Goal: Task Accomplishment & Management: Use online tool/utility

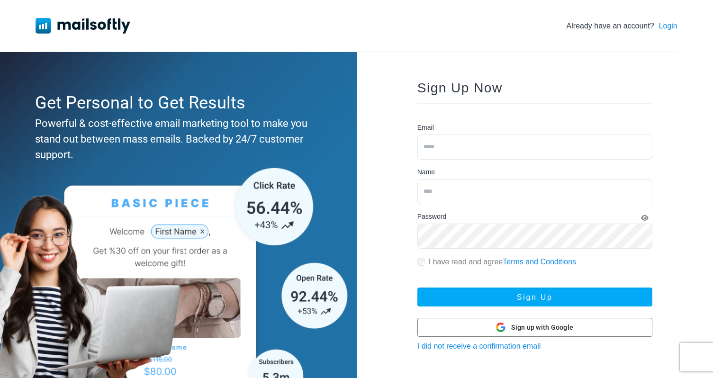
click at [668, 28] on link "Login" at bounding box center [668, 25] width 18 height 11
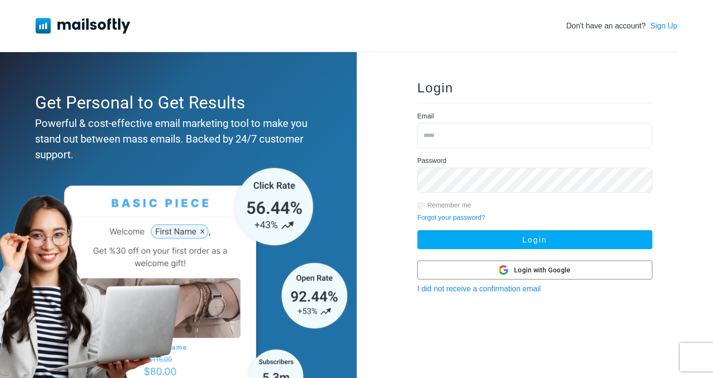
click at [472, 147] on input "email" at bounding box center [535, 135] width 235 height 25
type input "**********"
click at [418, 230] on button "Login" at bounding box center [535, 239] width 235 height 19
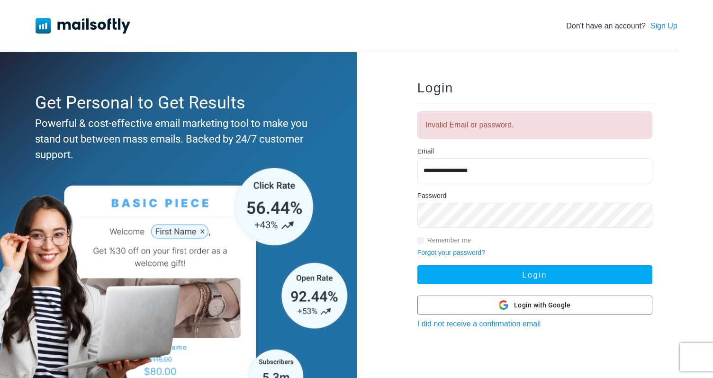
click at [418, 265] on button "Login" at bounding box center [535, 274] width 235 height 19
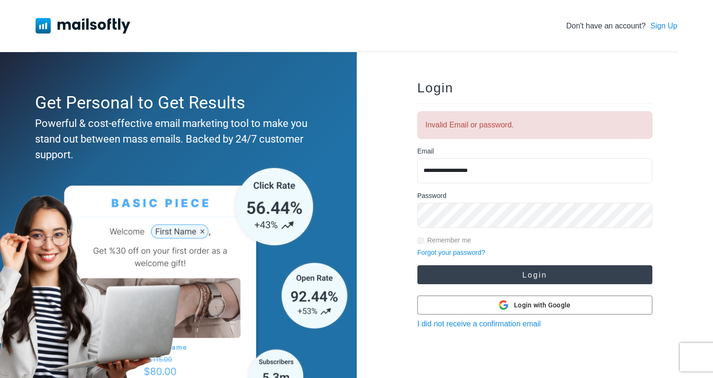
click at [488, 265] on button "Login" at bounding box center [535, 274] width 235 height 19
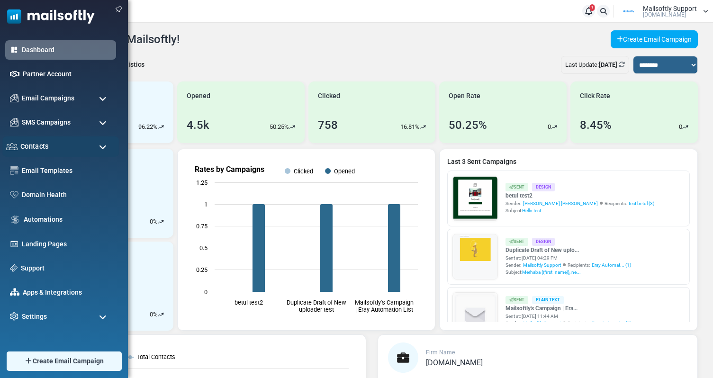
click at [63, 154] on div "Contacts" at bounding box center [60, 146] width 117 height 20
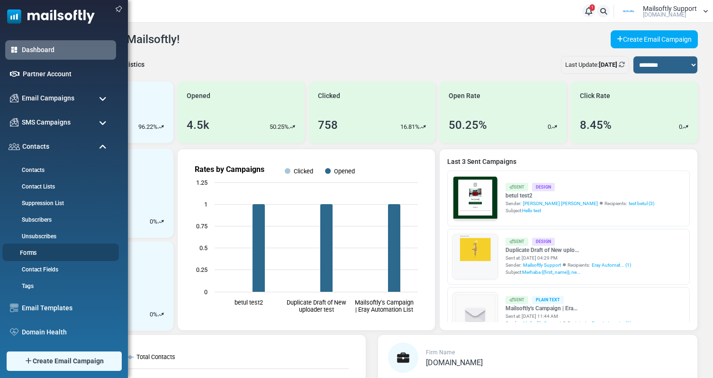
click at [34, 252] on link "Forms" at bounding box center [59, 253] width 114 height 9
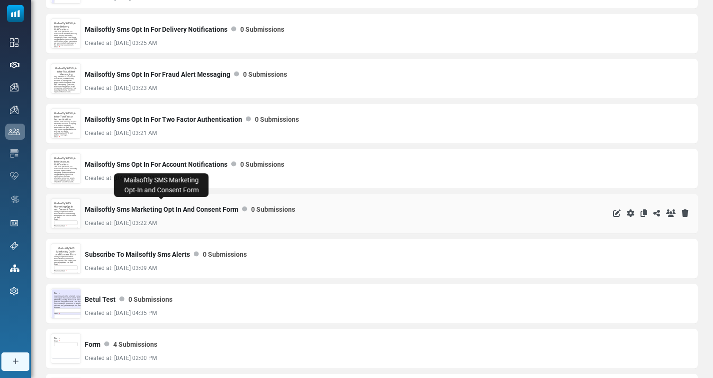
scroll to position [517, 0]
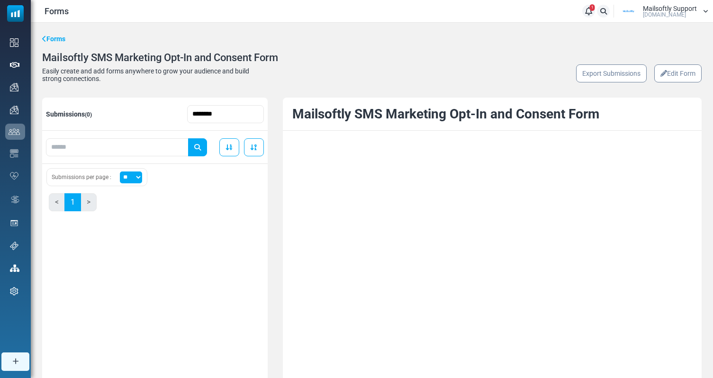
click at [671, 78] on link "Edit Form" at bounding box center [677, 73] width 47 height 18
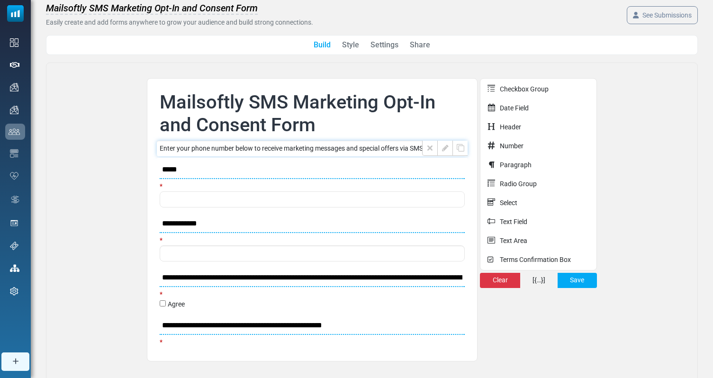
scroll to position [36, 0]
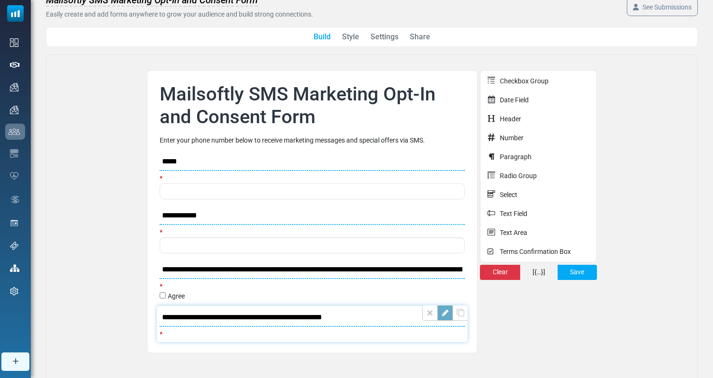
click at [446, 316] on link at bounding box center [444, 313] width 15 height 15
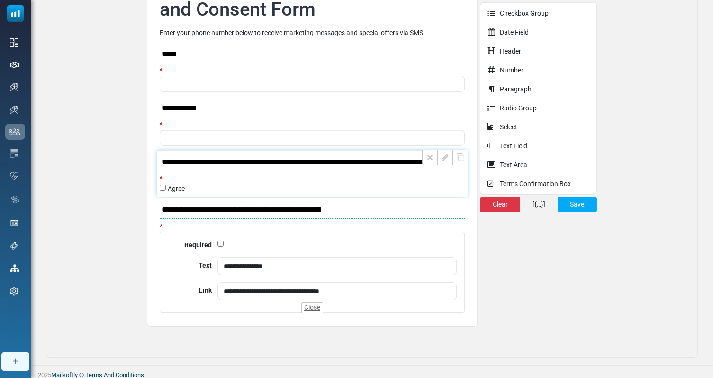
scroll to position [147, 0]
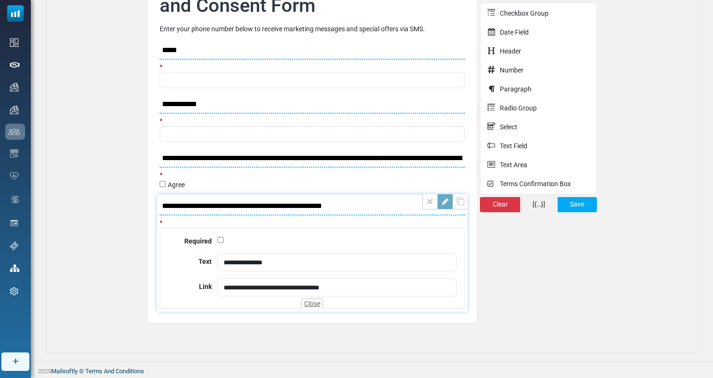
click at [444, 204] on link at bounding box center [444, 201] width 15 height 15
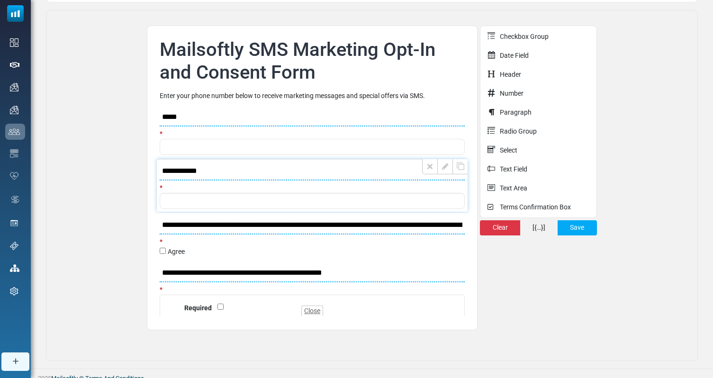
scroll to position [66, 0]
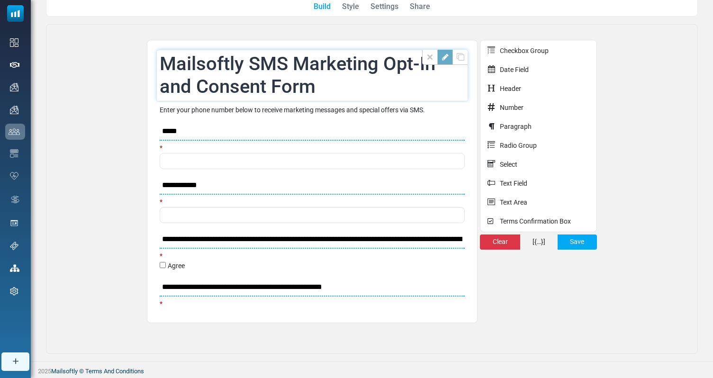
click at [452, 59] on link at bounding box center [444, 57] width 15 height 15
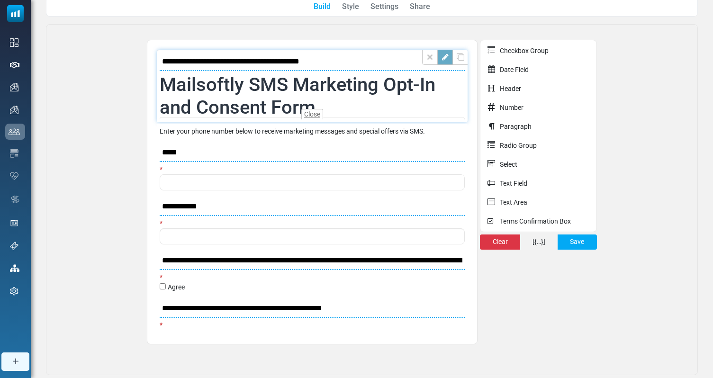
scroll to position [87, 0]
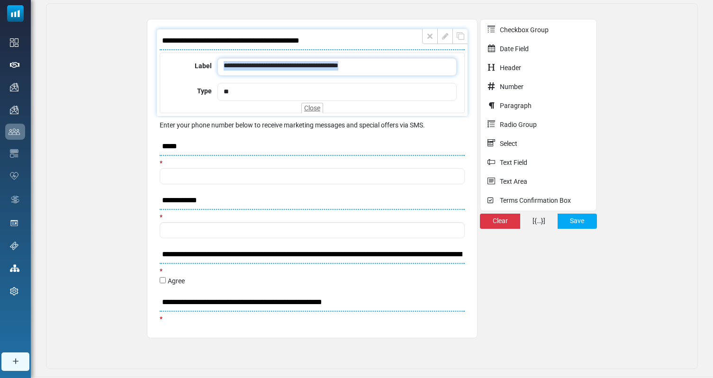
drag, startPoint x: 389, startPoint y: 66, endPoint x: 217, endPoint y: 64, distance: 172.0
click at [218, 64] on div "**********" at bounding box center [337, 67] width 239 height 18
copy div "**********"
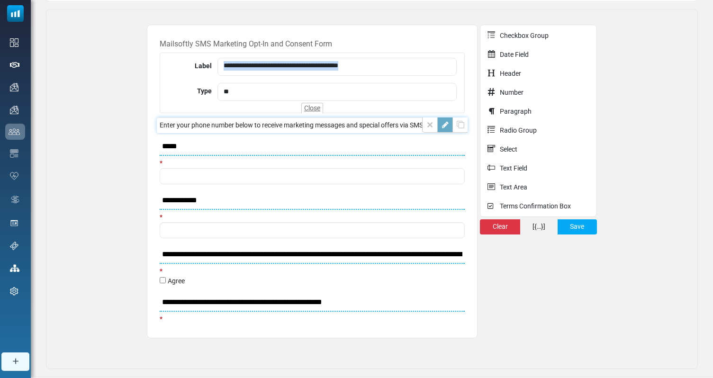
click at [451, 128] on link at bounding box center [444, 125] width 15 height 15
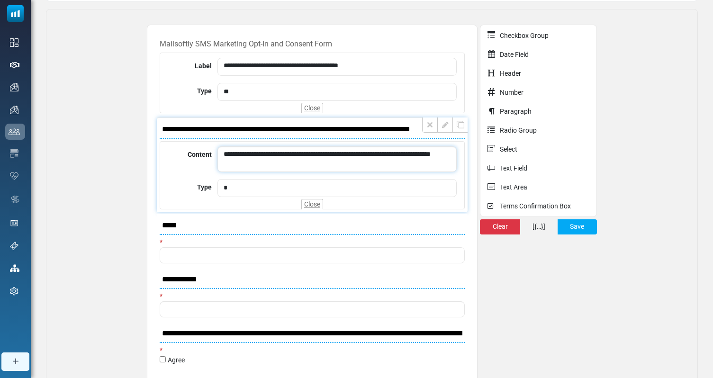
click at [275, 161] on div "**********" at bounding box center [337, 159] width 239 height 26
copy div "**********"
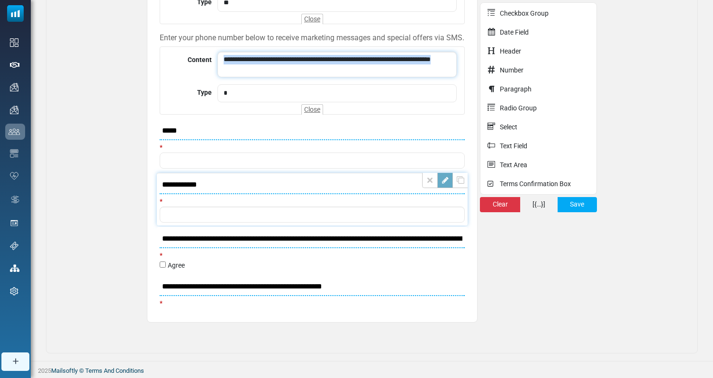
scroll to position [183, 0]
click at [445, 236] on link at bounding box center [444, 234] width 15 height 15
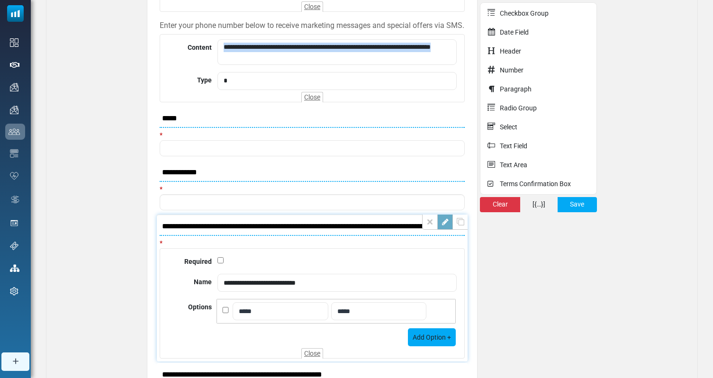
click at [445, 230] on link at bounding box center [444, 222] width 15 height 15
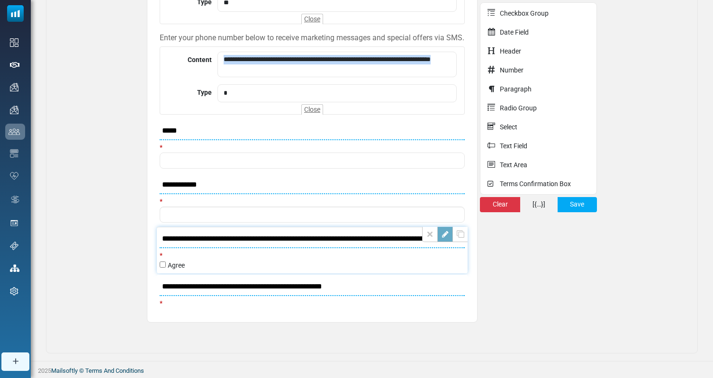
click at [448, 236] on link at bounding box center [444, 234] width 15 height 15
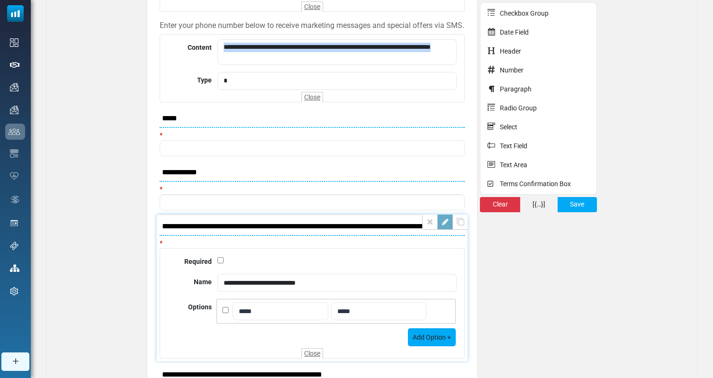
click at [448, 230] on link at bounding box center [444, 222] width 15 height 15
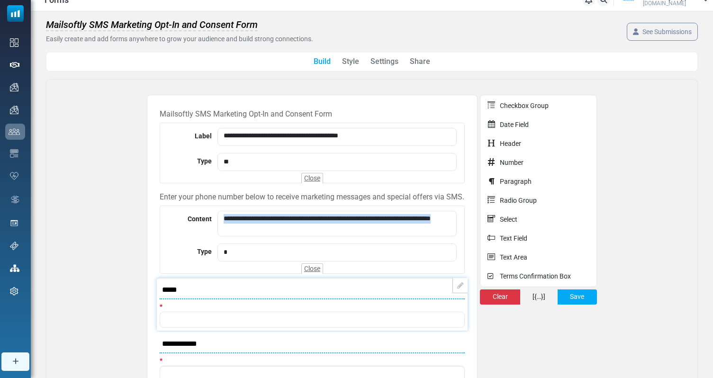
scroll to position [0, 0]
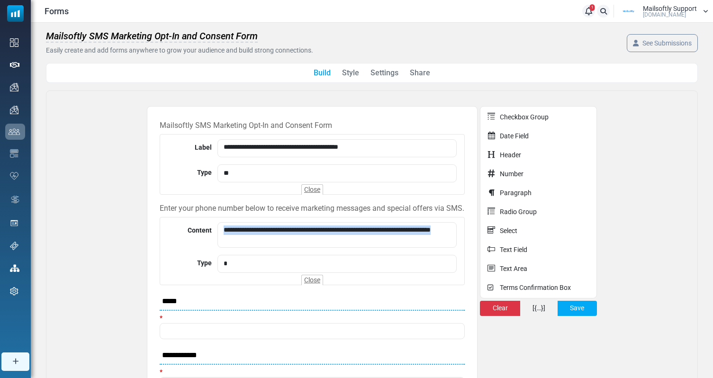
click at [353, 74] on link "Style" at bounding box center [350, 72] width 17 height 11
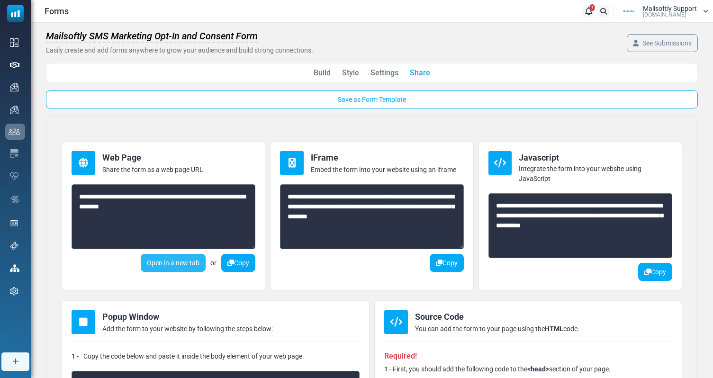
click at [167, 263] on link "Open in a new tab" at bounding box center [173, 263] width 65 height 18
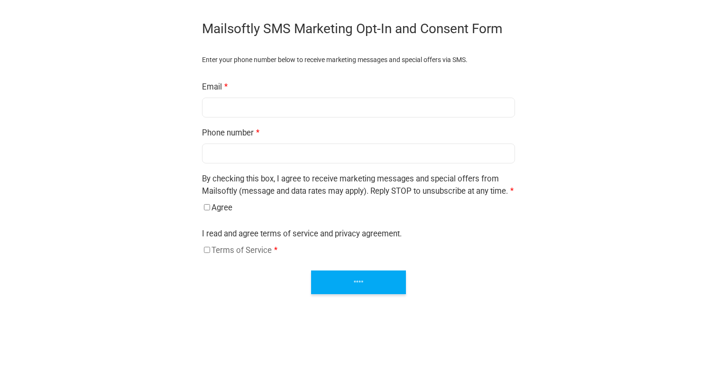
drag, startPoint x: 219, startPoint y: 205, endPoint x: 193, endPoint y: 176, distance: 38.6
click at [193, 176] on form "Mailsoftly SMS Marketing Opt-In and Consent Form Enter your phone number below …" at bounding box center [358, 156] width 332 height 294
click at [100, 182] on div at bounding box center [358, 156] width 698 height 294
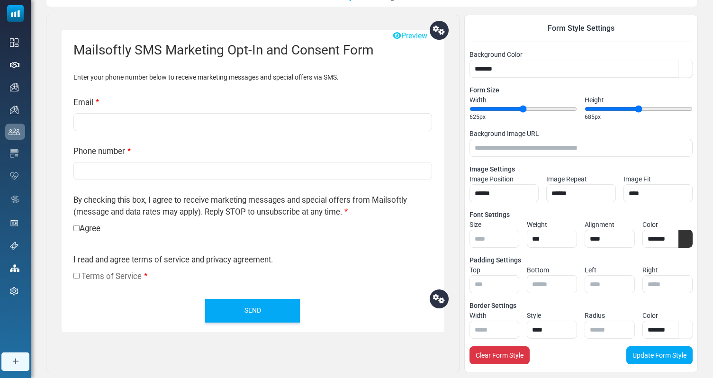
scroll to position [73, 0]
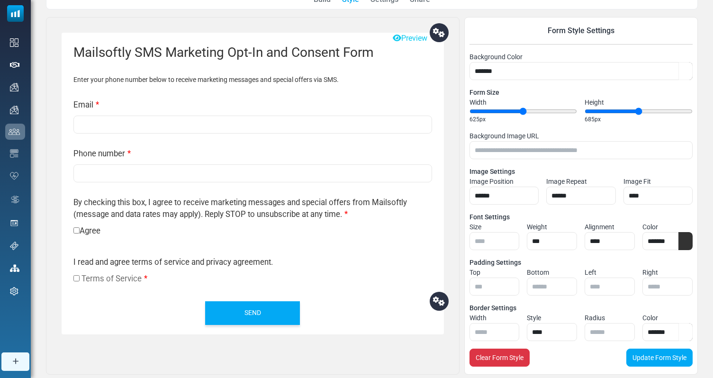
click at [406, 43] on link "Preview" at bounding box center [410, 38] width 35 height 11
